Goal: Task Accomplishment & Management: Complete application form

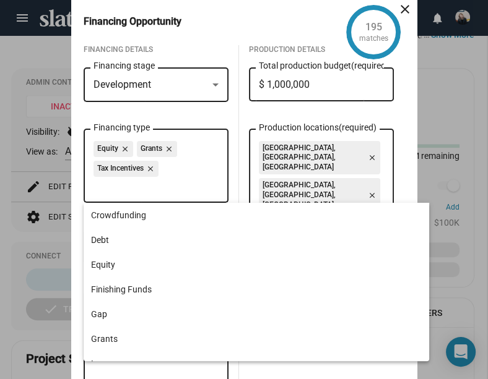
click at [162, 86] on div "Development" at bounding box center [150, 85] width 114 height 13
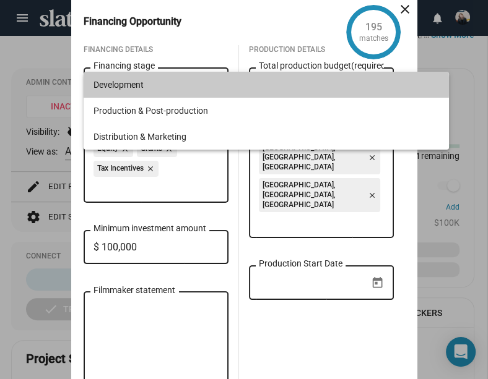
click at [162, 86] on span "Development" at bounding box center [265, 85] width 345 height 26
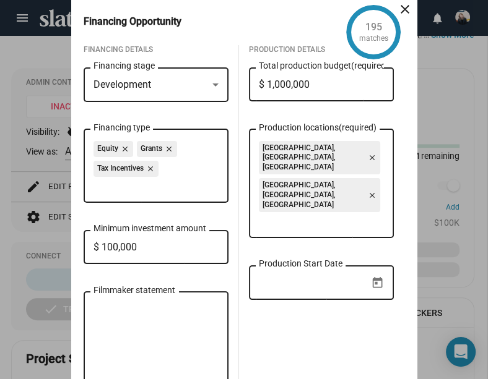
click at [162, 86] on div "Development" at bounding box center [150, 85] width 114 height 13
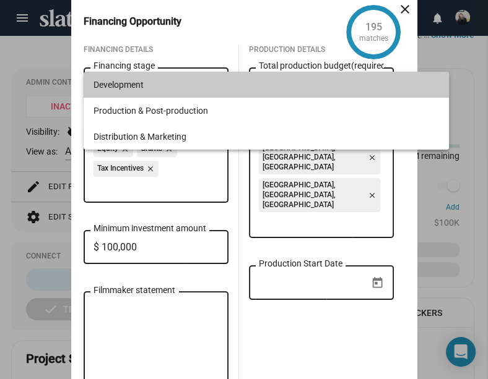
click at [152, 83] on span "Development" at bounding box center [265, 85] width 345 height 26
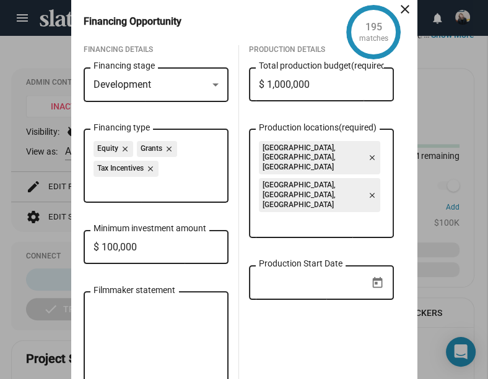
click at [311, 90] on input "$ 1,000,000" at bounding box center [321, 84] width 125 height 11
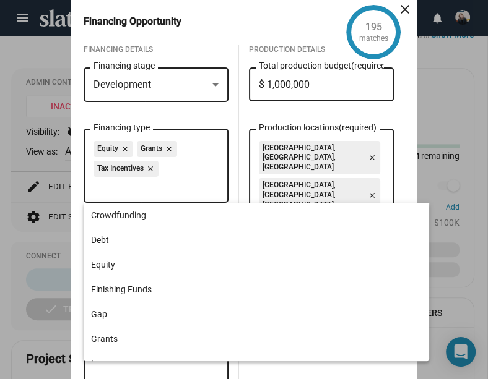
click at [181, 184] on input "Financing type" at bounding box center [158, 186] width 125 height 11
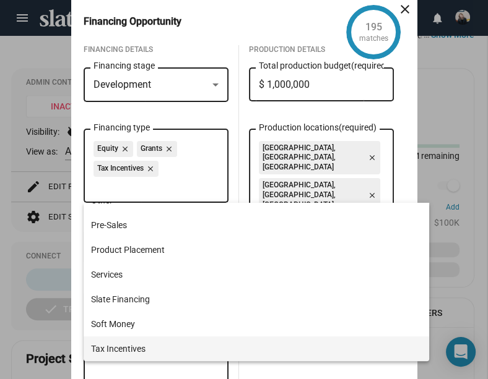
scroll to position [238, 0]
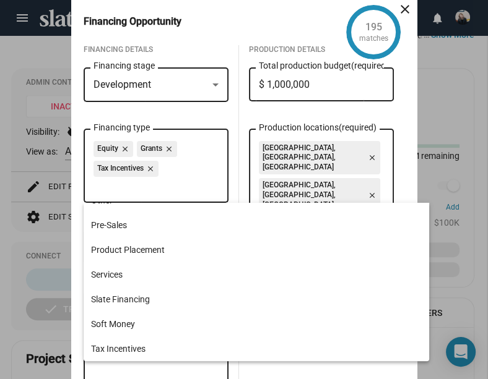
click at [119, 192] on input "Financing type" at bounding box center [158, 186] width 125 height 11
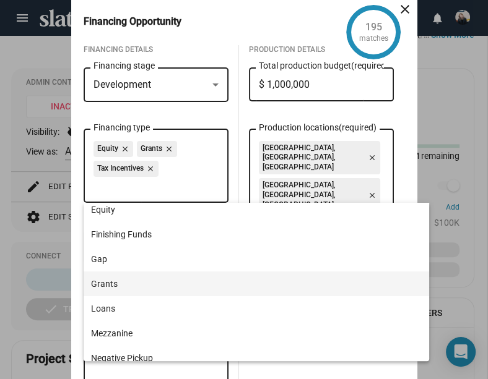
scroll to position [76, 0]
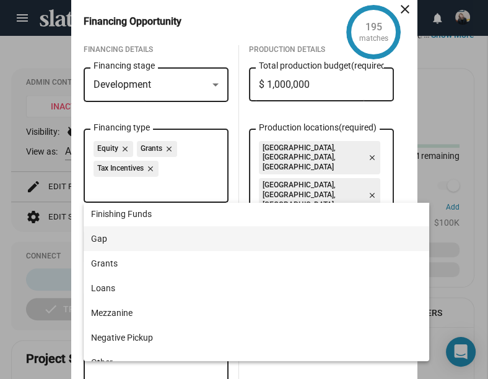
click at [105, 237] on span "Gap" at bounding box center [256, 239] width 331 height 25
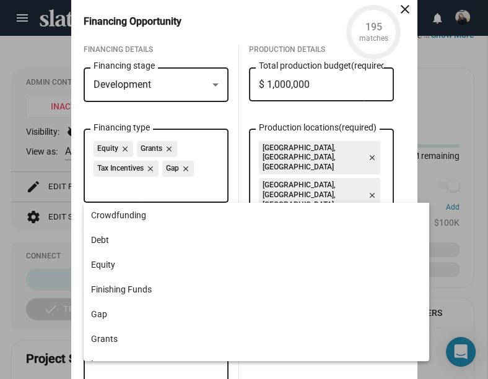
click at [138, 187] on input "Financing type" at bounding box center [158, 186] width 125 height 11
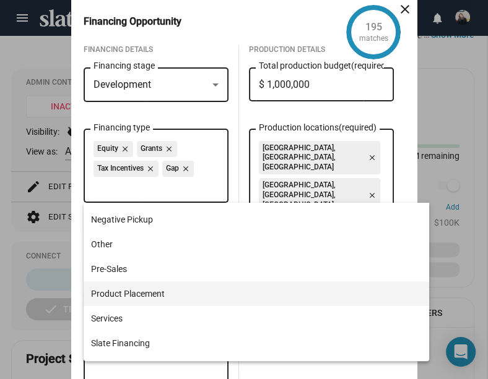
scroll to position [194, 0]
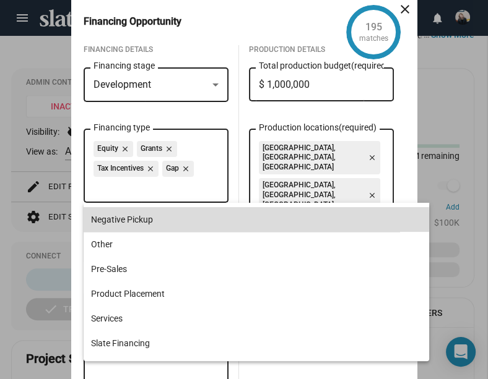
click at [127, 221] on span "Negative Pickup" at bounding box center [256, 219] width 331 height 25
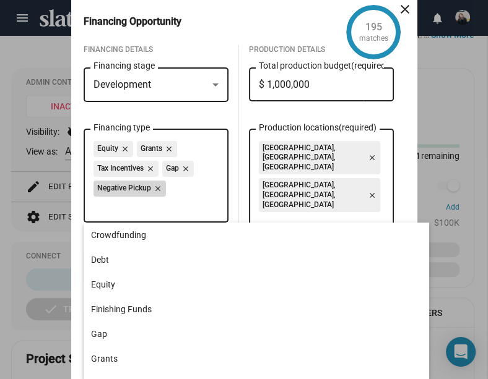
click at [158, 188] on mat-icon "close" at bounding box center [156, 188] width 11 height 11
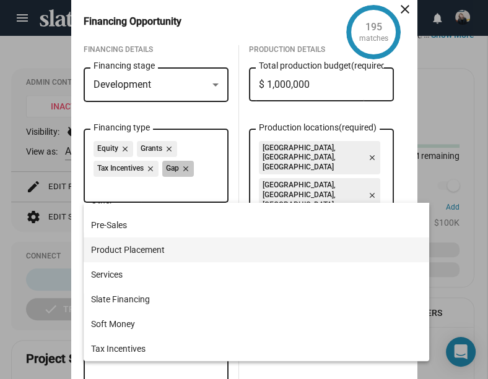
scroll to position [238, 0]
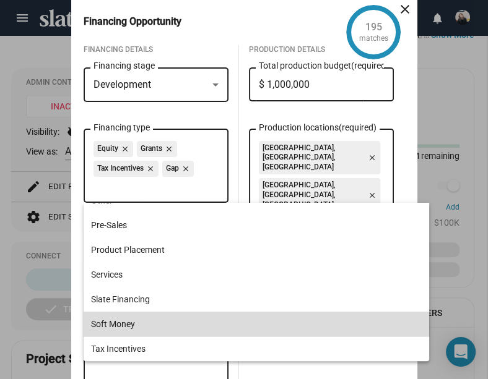
click at [112, 320] on span "Soft Money" at bounding box center [256, 324] width 331 height 25
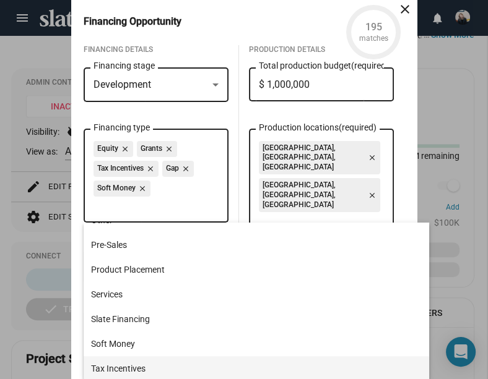
scroll to position [0, 0]
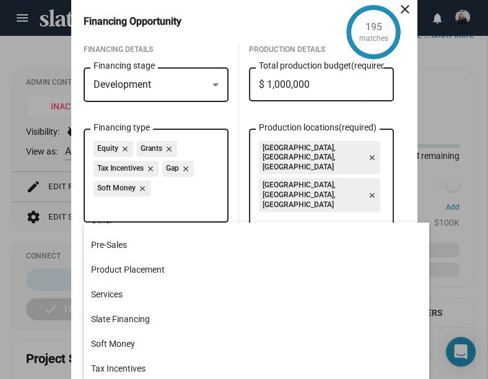
click at [285, 216] on input "Production locations (required)" at bounding box center [323, 221] width 125 height 11
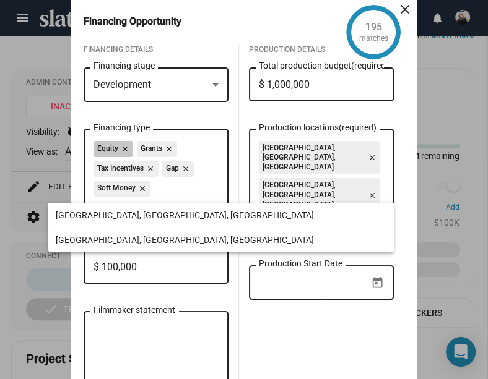
click at [203, 188] on div "Equity close Grants close Tax Incentives close Gap close Soft Money close" at bounding box center [155, 170] width 125 height 59
click at [326, 216] on input "Production locations (required)" at bounding box center [323, 221] width 125 height 11
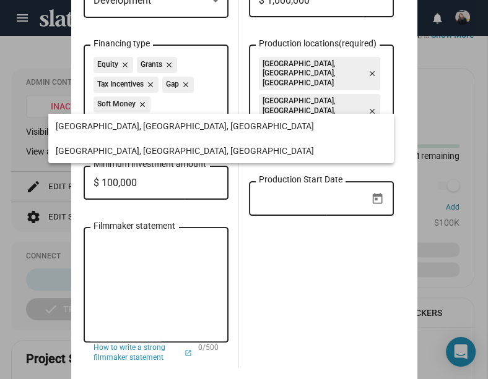
scroll to position [93, 0]
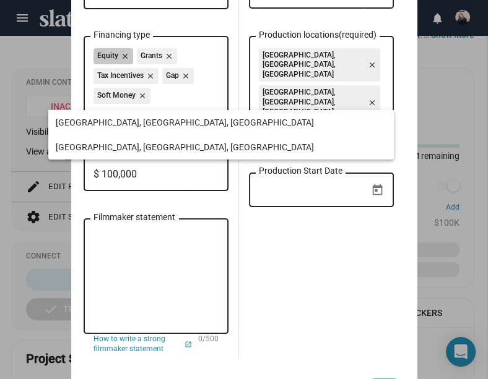
click at [160, 95] on div "Equity close Grants close Tax Incentives close Gap close Soft Money close" at bounding box center [155, 77] width 125 height 59
click at [280, 123] on input "Production locations (required)" at bounding box center [323, 128] width 125 height 11
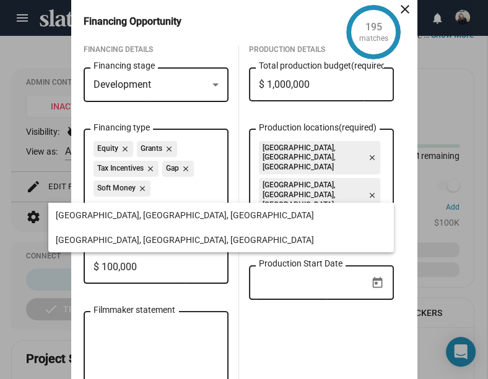
scroll to position [0, 0]
click at [288, 216] on input "Production locations (required)" at bounding box center [323, 221] width 125 height 11
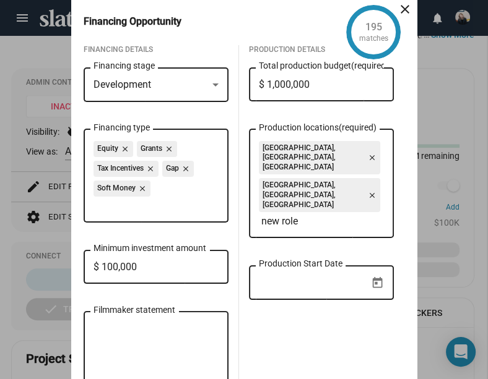
drag, startPoint x: 288, startPoint y: 188, endPoint x: 133, endPoint y: 214, distance: 157.7
click at [133, 214] on div "Equity close Grants close Tax Incentives close Gap close Soft Money close Finan…" at bounding box center [155, 175] width 125 height 96
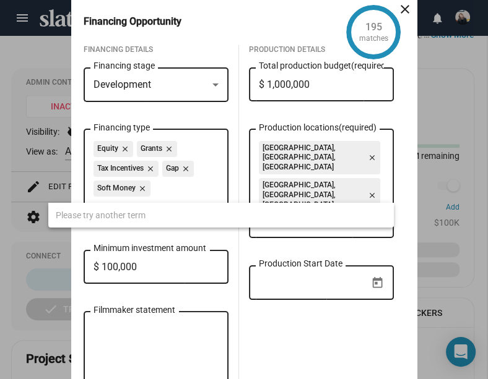
click at [301, 216] on input "new role" at bounding box center [323, 221] width 125 height 11
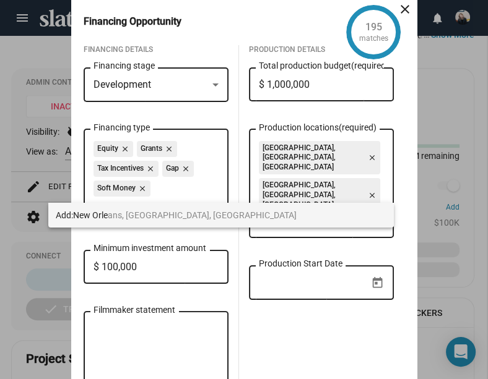
type input "new orle"
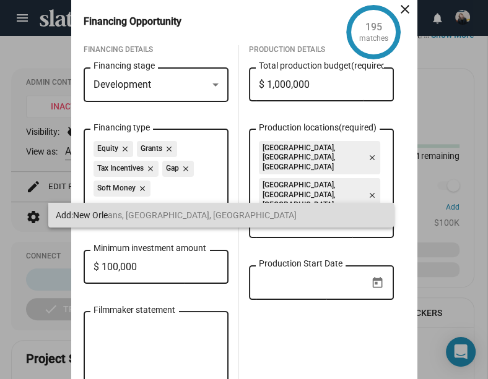
click at [124, 214] on span "New Orle ans, [GEOGRAPHIC_DATA], [GEOGRAPHIC_DATA]" at bounding box center [184, 215] width 223 height 10
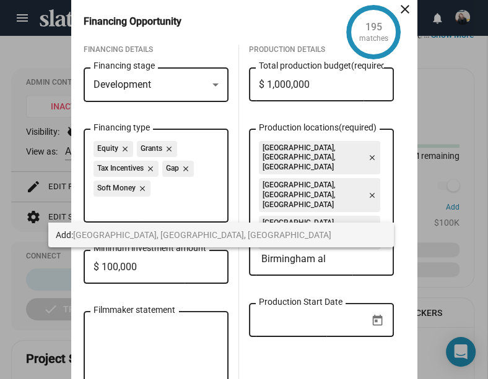
type input "Birmingham al"
click at [105, 237] on span "[GEOGRAPHIC_DATA], [GEOGRAPHIC_DATA], [GEOGRAPHIC_DATA]" at bounding box center [202, 235] width 258 height 10
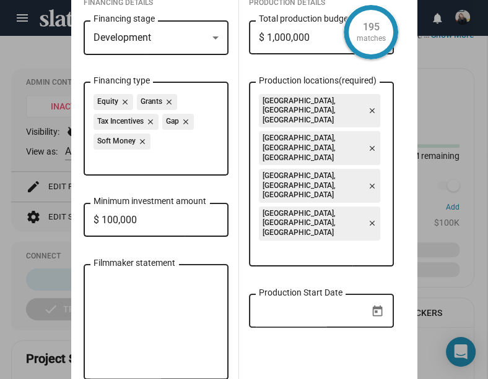
scroll to position [50, 0]
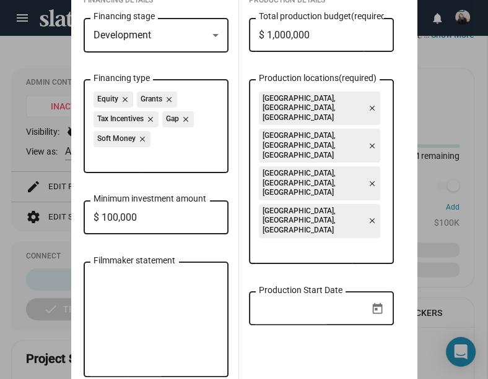
click at [173, 219] on input "$ 100,000" at bounding box center [155, 217] width 125 height 11
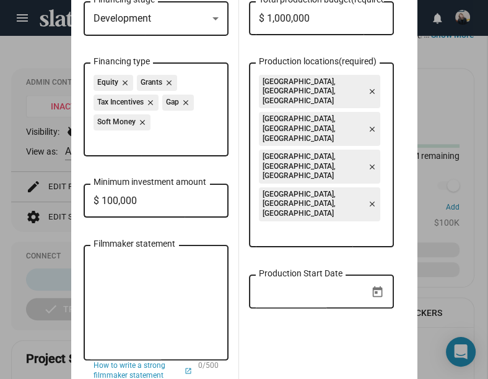
scroll to position [70, 0]
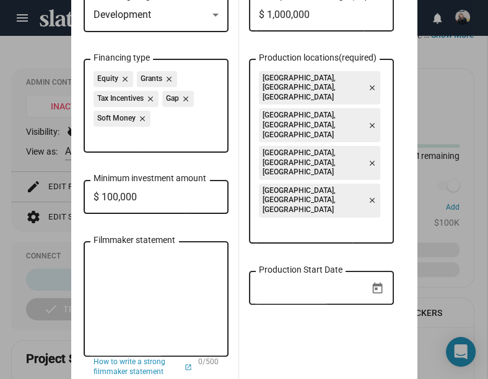
click at [111, 199] on input "$ 100,000" at bounding box center [155, 197] width 125 height 11
click at [116, 198] on input "$ 50,000" at bounding box center [155, 197] width 125 height 11
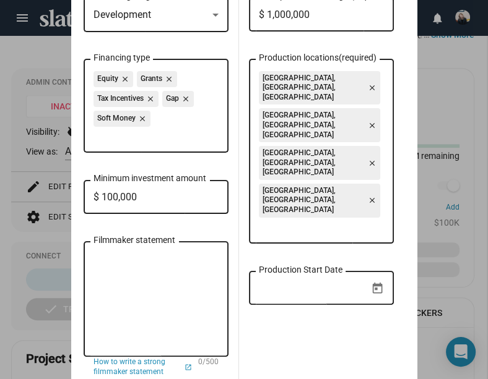
click at [113, 198] on input "$ 100,000" at bounding box center [155, 197] width 125 height 11
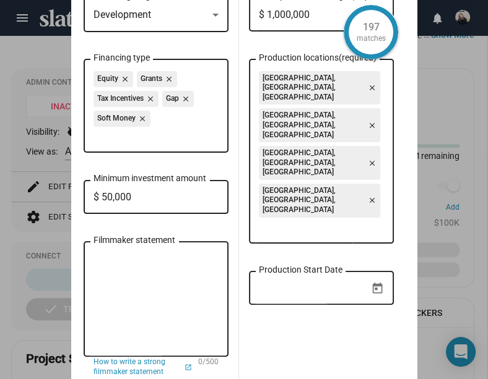
click at [280, 283] on input "Production Start Date" at bounding box center [313, 288] width 108 height 11
click at [113, 196] on input "$ 50,000" at bounding box center [155, 197] width 125 height 11
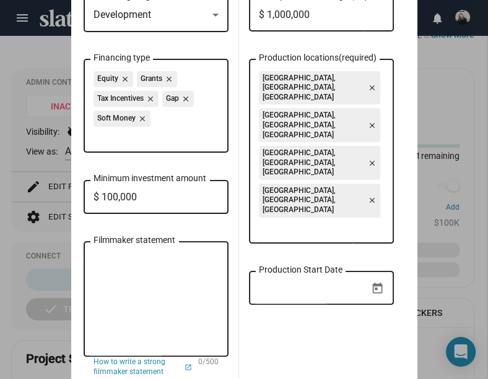
click at [142, 191] on div "$ 100,000 Minimum investment amount" at bounding box center [155, 196] width 125 height 37
click at [318, 283] on input "Production Start Date" at bounding box center [313, 288] width 108 height 11
click at [170, 199] on input "$ 100,000" at bounding box center [155, 197] width 125 height 11
click at [126, 197] on input "$ 50,000" at bounding box center [155, 197] width 125 height 11
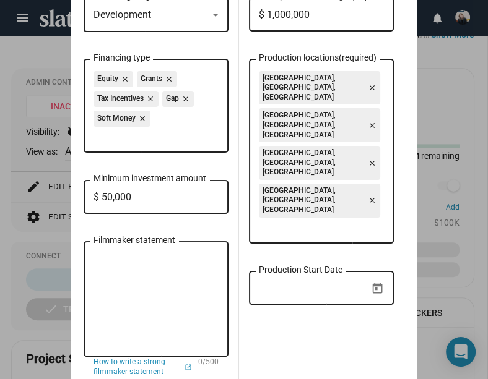
click at [126, 197] on input "$ 50,000" at bounding box center [155, 197] width 125 height 11
click at [110, 196] on input "$ 50,000" at bounding box center [155, 197] width 125 height 11
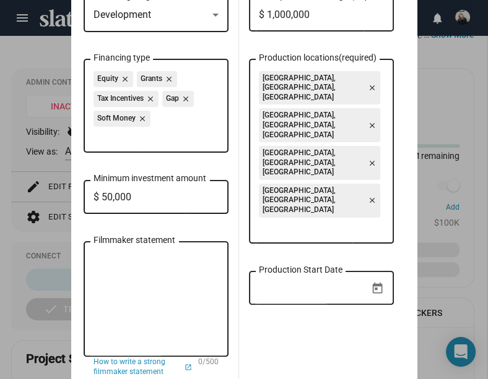
click at [110, 196] on input "$ 50,000" at bounding box center [155, 197] width 125 height 11
type input "$ 1"
click at [145, 197] on input "$ 75,000" at bounding box center [155, 197] width 125 height 11
type input "$ 50,000"
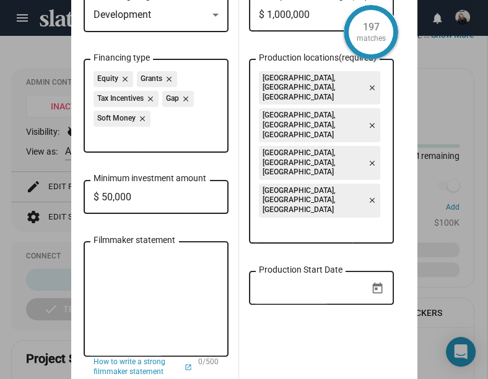
click at [292, 283] on input "Production Start Date" at bounding box center [313, 288] width 108 height 11
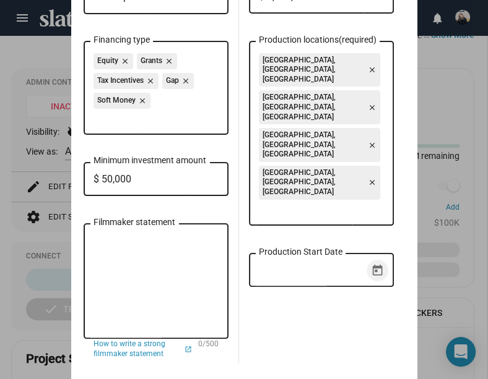
click at [378, 264] on icon "Open calendar" at bounding box center [377, 270] width 13 height 13
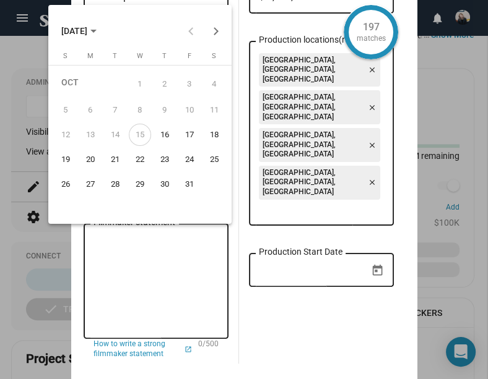
click at [298, 202] on div "[DATE] [DATE] S [DATE] M [DATE] T [DATE] W [DATE] T [DATE] F [DATE] S [DATE] 2 …" at bounding box center [220, 114] width 345 height 219
click at [279, 199] on div "[DATE] [DATE] S [DATE] M [DATE] T [DATE] W [DATE] T [DATE] F [DATE] S [DATE] 2 …" at bounding box center [220, 114] width 345 height 219
click at [261, 259] on div at bounding box center [244, 189] width 488 height 379
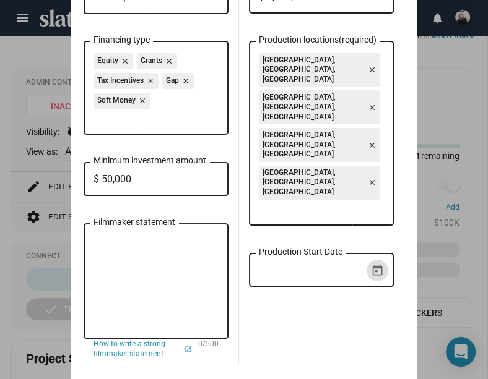
click at [286, 251] on div "Production Start Date" at bounding box center [313, 269] width 108 height 37
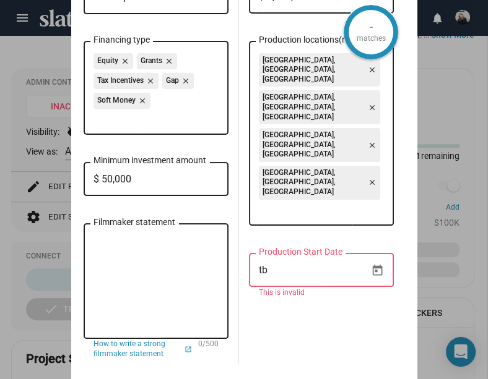
type input "tbd"
click at [271, 265] on input "tbd" at bounding box center [313, 270] width 108 height 11
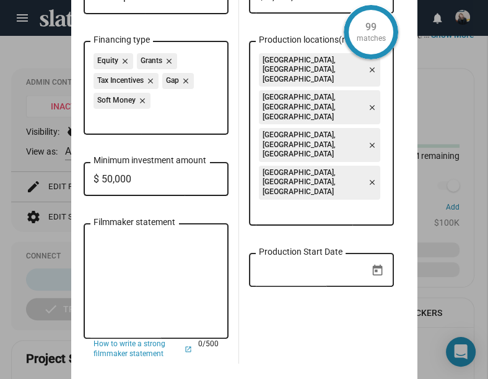
click at [197, 236] on textarea "Filmmaker statement" at bounding box center [155, 282] width 125 height 95
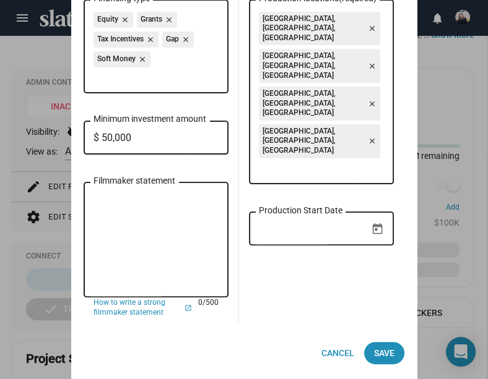
scroll to position [130, 0]
click at [139, 313] on span "How to write a strong filmmaker statement" at bounding box center [138, 308] width 90 height 20
click at [128, 219] on textarea "Filmmaker statement" at bounding box center [155, 240] width 125 height 95
click at [388, 340] on div "Financing Details Development Financing stage Equity close Grants close Tax Inc…" at bounding box center [239, 129] width 331 height 426
click at [386, 354] on span "Save" at bounding box center [384, 353] width 20 height 22
